Goal: Information Seeking & Learning: Learn about a topic

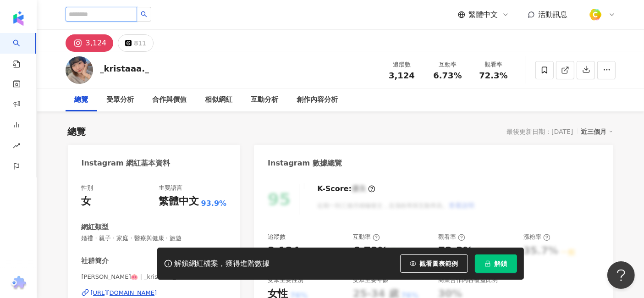
click at [131, 16] on input "search" at bounding box center [101, 14] width 71 height 15
paste input "**********"
type input "**********"
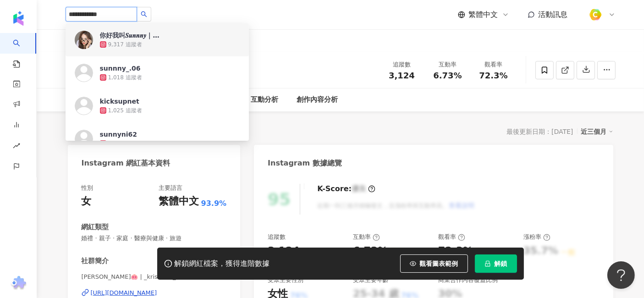
click at [166, 35] on div "你好我叫𝑺𝒖𝒏𝒏𝒏𝒚｜蝦皮主播艾伶 9,317 追蹤者" at bounding box center [170, 40] width 140 height 18
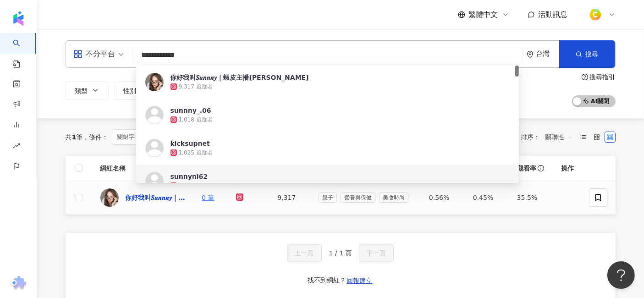
click at [161, 197] on div "你好我叫𝑺𝒖𝒏𝒏𝒏𝒚｜蝦皮主播艾伶" at bounding box center [156, 197] width 60 height 9
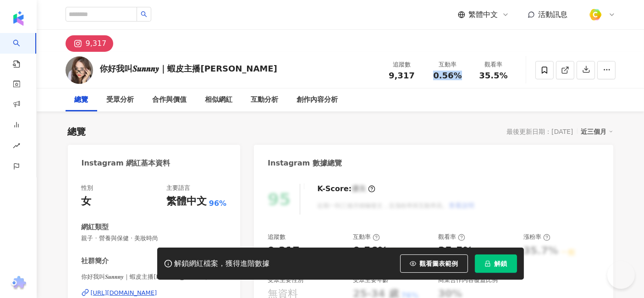
click at [460, 73] on div "0.56%" at bounding box center [447, 75] width 35 height 9
drag, startPoint x: 483, startPoint y: 75, endPoint x: 477, endPoint y: 74, distance: 5.7
click at [521, 82] on div "你好我叫𝑺𝒖𝒏𝒏𝒏𝒚｜蝦皮主播[PERSON_NAME] 追蹤數 9,317 互動率 0.56% 觀看率 35.5%" at bounding box center [340, 70] width 586 height 36
click at [484, 74] on span "35.5%" at bounding box center [493, 75] width 28 height 9
click at [479, 74] on div "35.5%" at bounding box center [493, 75] width 35 height 9
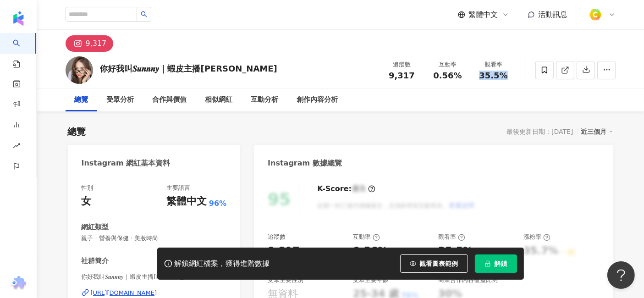
drag, startPoint x: 482, startPoint y: 75, endPoint x: 507, endPoint y: 75, distance: 25.2
click at [507, 75] on div "35.5%" at bounding box center [493, 75] width 35 height 9
copy span "35.5%"
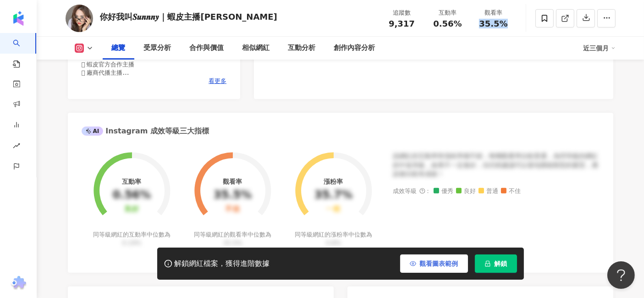
scroll to position [407, 0]
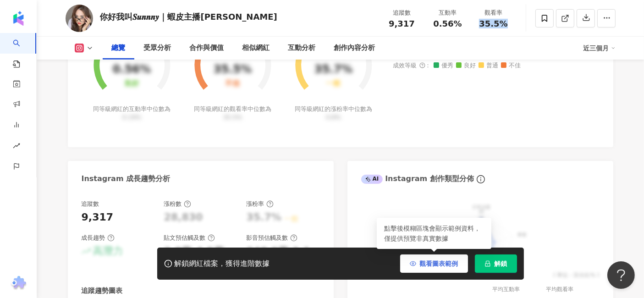
click at [446, 258] on button "觀看圖表範例" at bounding box center [434, 263] width 68 height 18
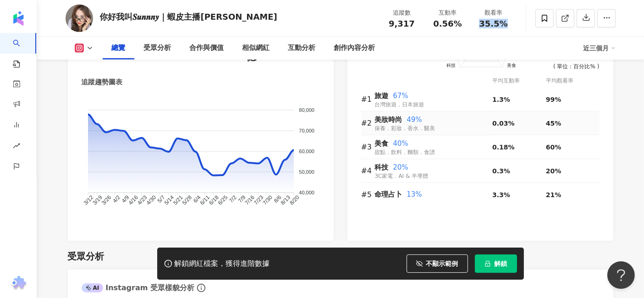
scroll to position [611, 0]
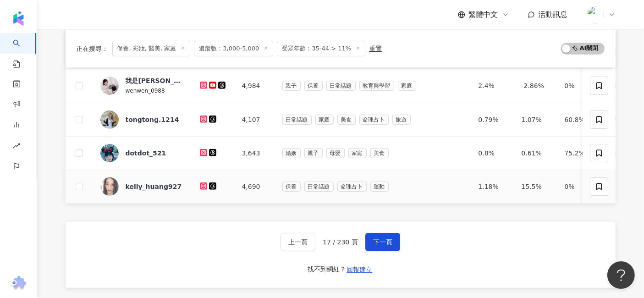
scroll to position [407, 0]
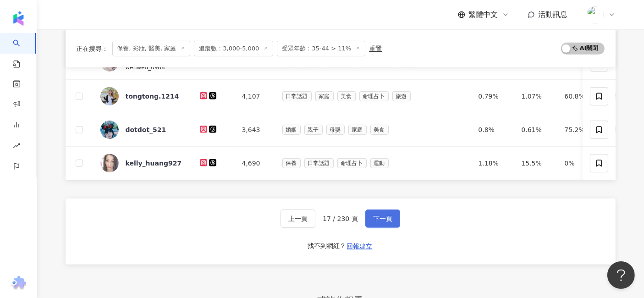
click at [368, 224] on button "下一頁" at bounding box center [382, 218] width 35 height 18
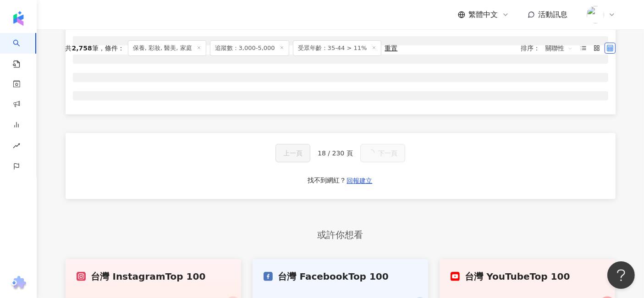
scroll to position [34, 0]
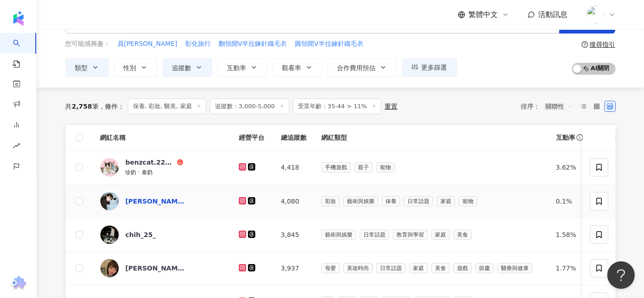
click at [146, 202] on div "[PERSON_NAME]" at bounding box center [156, 201] width 60 height 9
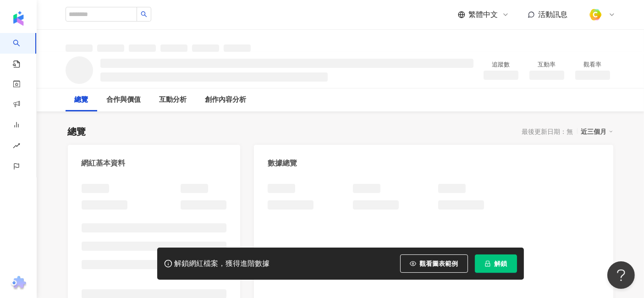
click at [432, 264] on span "觀看圖表範例" at bounding box center [439, 263] width 38 height 7
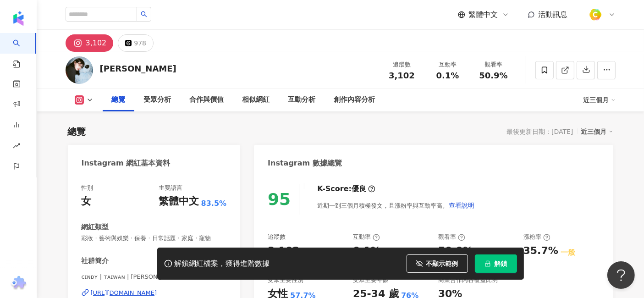
click at [151, 273] on div "ᴄɪɴᴅʏ | ᴛᴀɪᴡᴀɴ | [PERSON_NAME] [URL][DOMAIN_NAME]" at bounding box center [154, 300] width 145 height 54
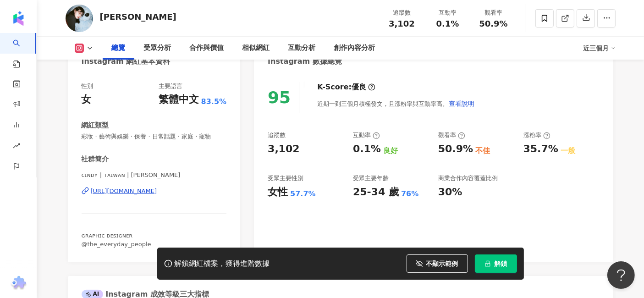
click at [154, 194] on div "[URL][DOMAIN_NAME]" at bounding box center [124, 191] width 66 height 8
